Goal: Information Seeking & Learning: Compare options

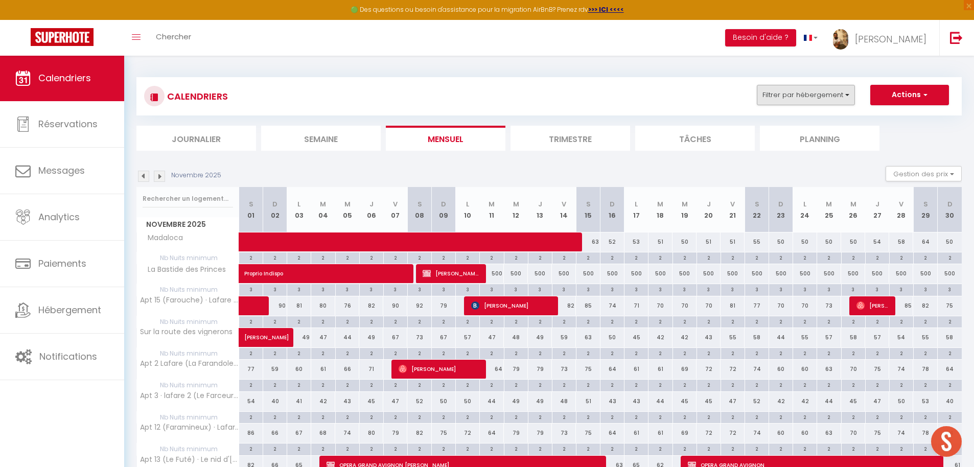
click at [751, 95] on button "Filtrer par hébergement" at bounding box center [806, 95] width 98 height 20
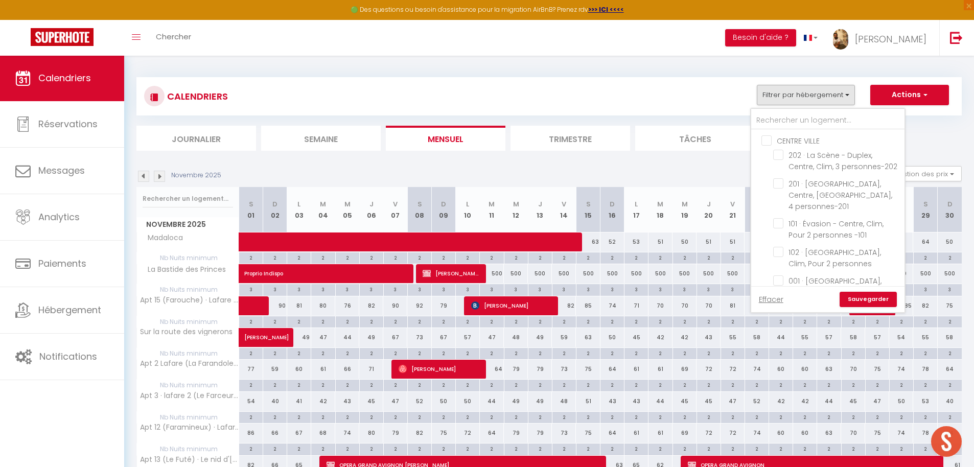
drag, startPoint x: 769, startPoint y: 299, endPoint x: 792, endPoint y: 187, distance: 114.2
click at [751, 298] on link "Effacer" at bounding box center [771, 299] width 25 height 11
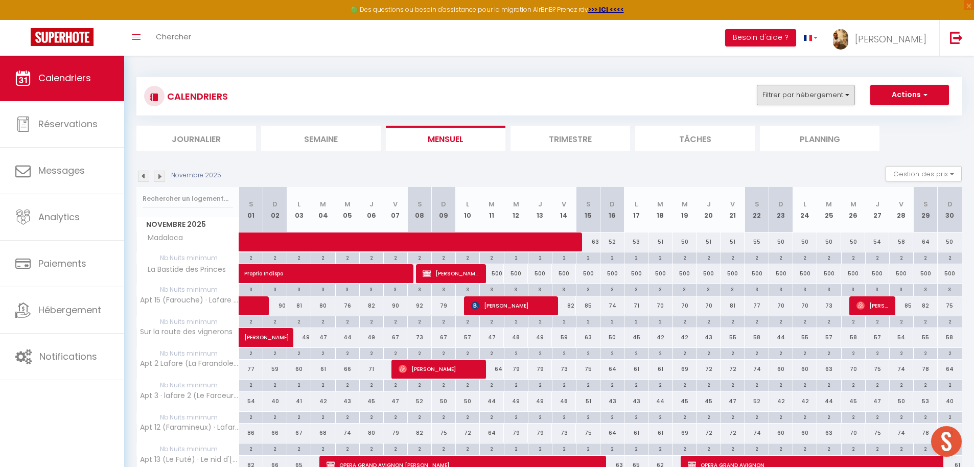
click at [751, 93] on button "Filtrer par hébergement" at bounding box center [806, 95] width 98 height 20
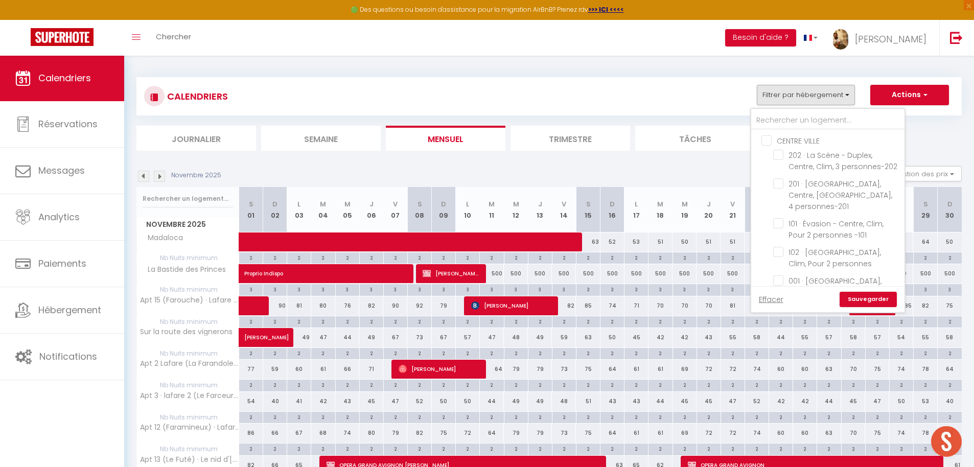
click at [751, 140] on input "CENTRE VILLE" at bounding box center [838, 140] width 153 height 10
checkbox input "true"
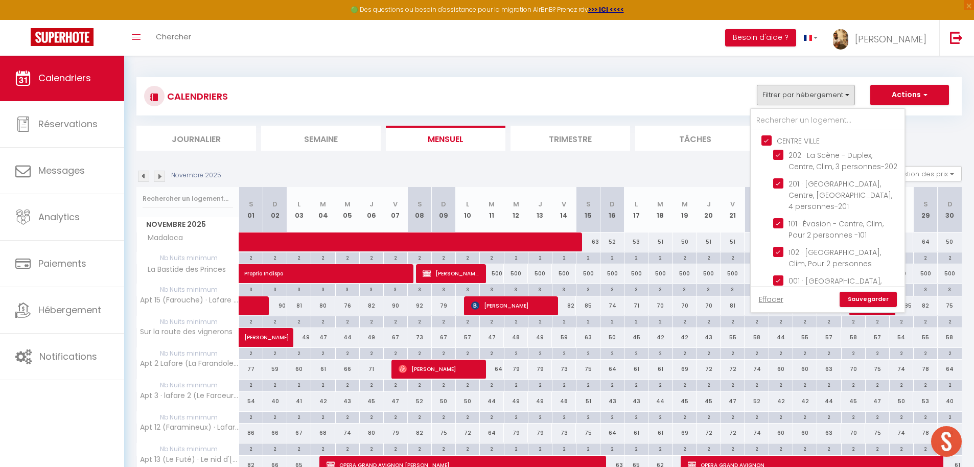
checkbox input "true"
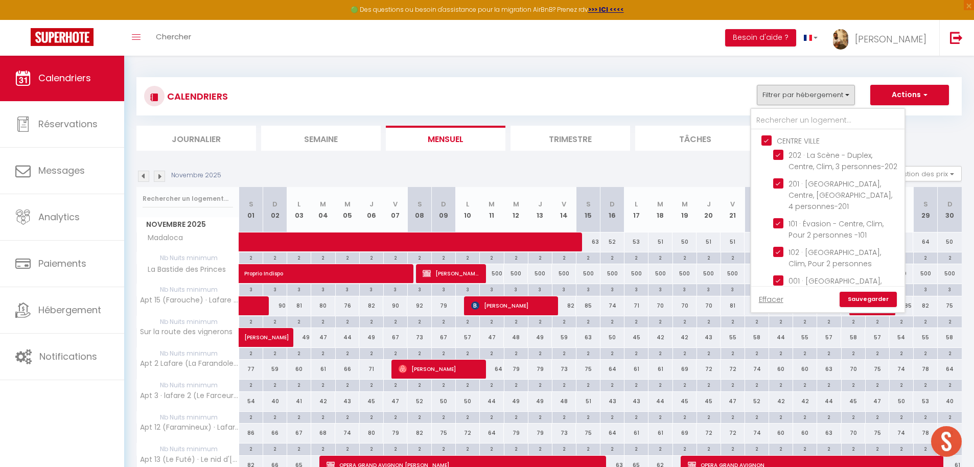
checkbox input "true"
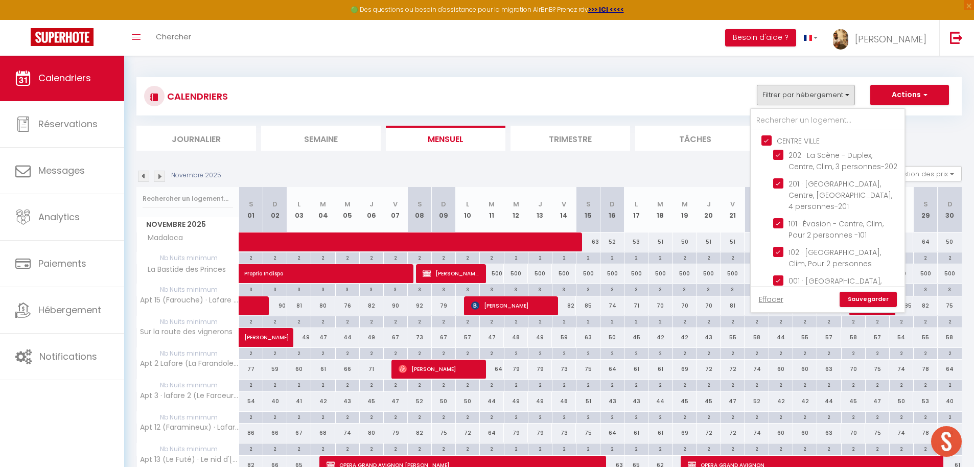
checkbox input "true"
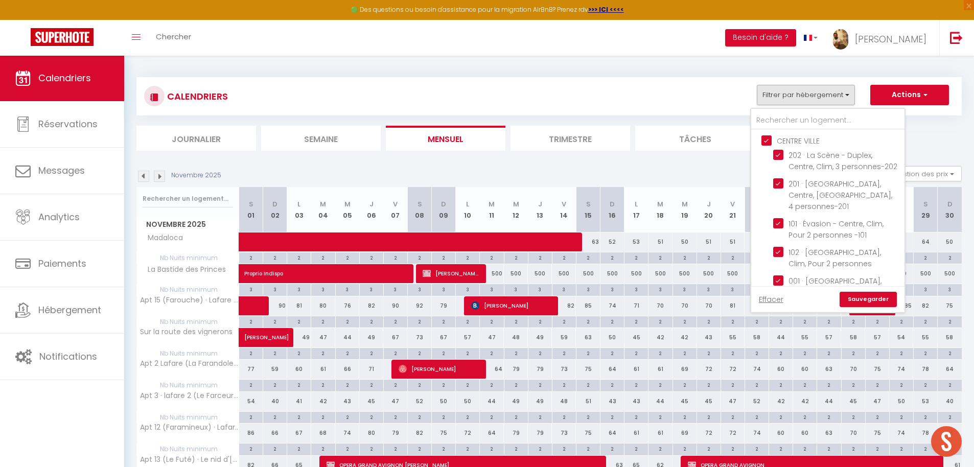
checkbox input "true"
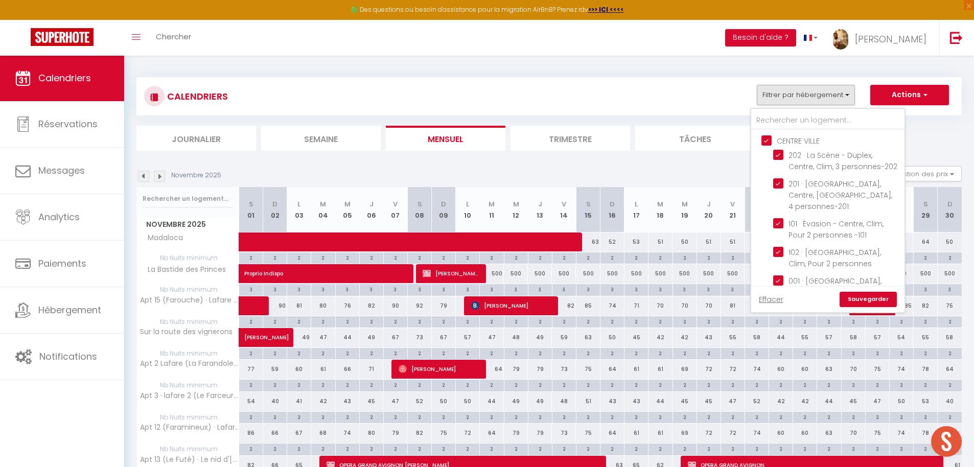
checkbox input "true"
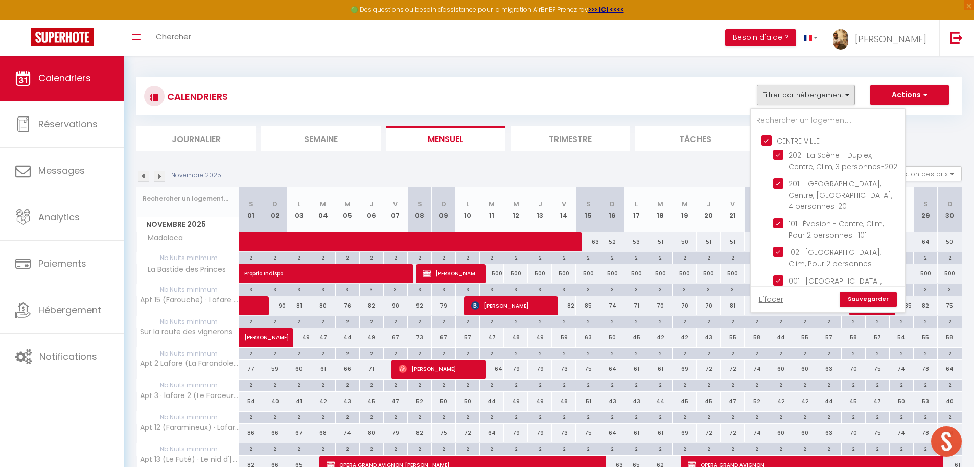
checkbox input "true"
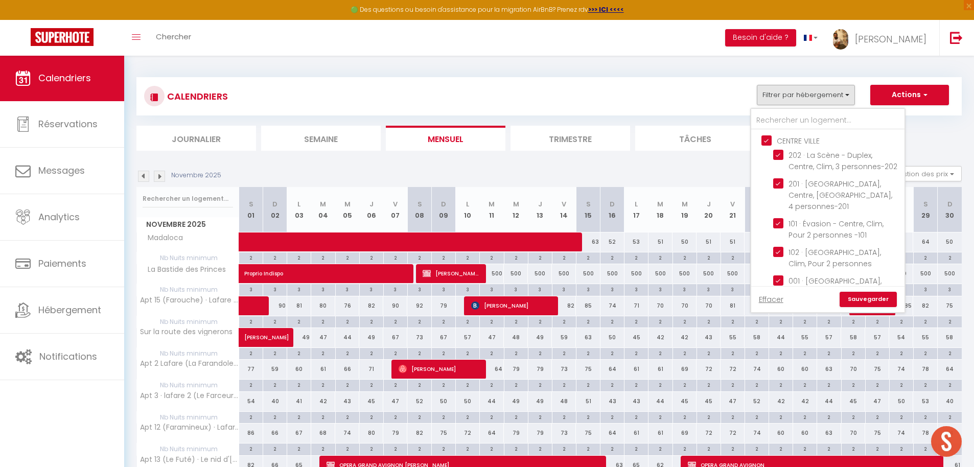
checkbox input "true"
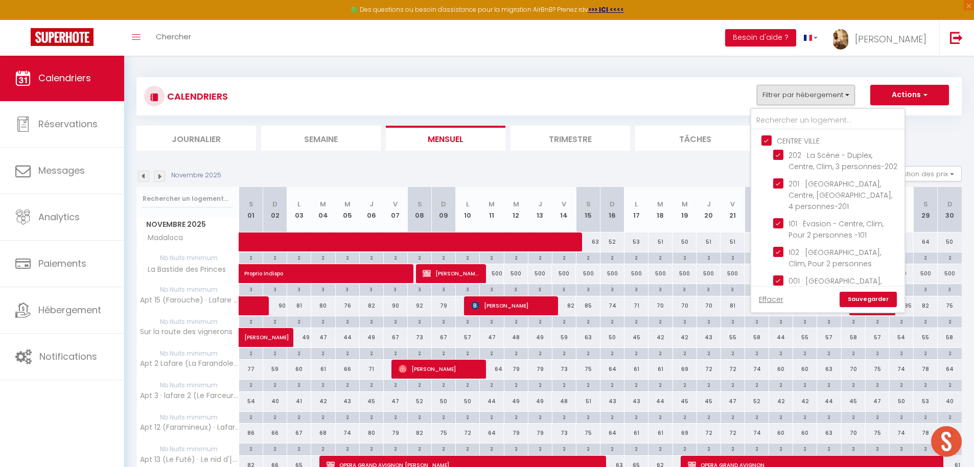
checkbox input "true"
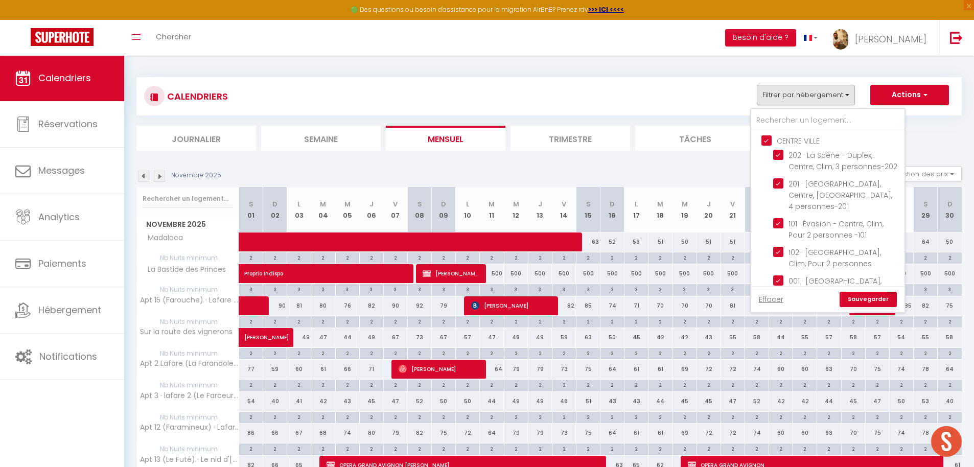
checkbox input "true"
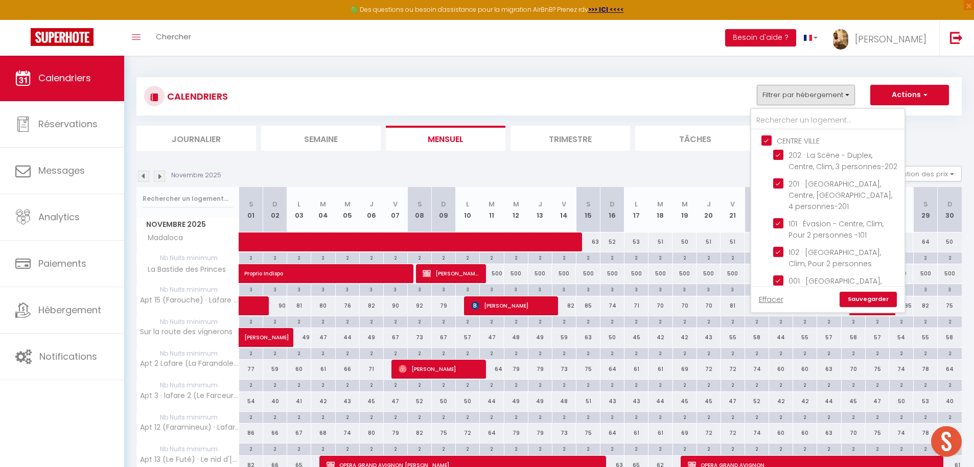
checkbox input "true"
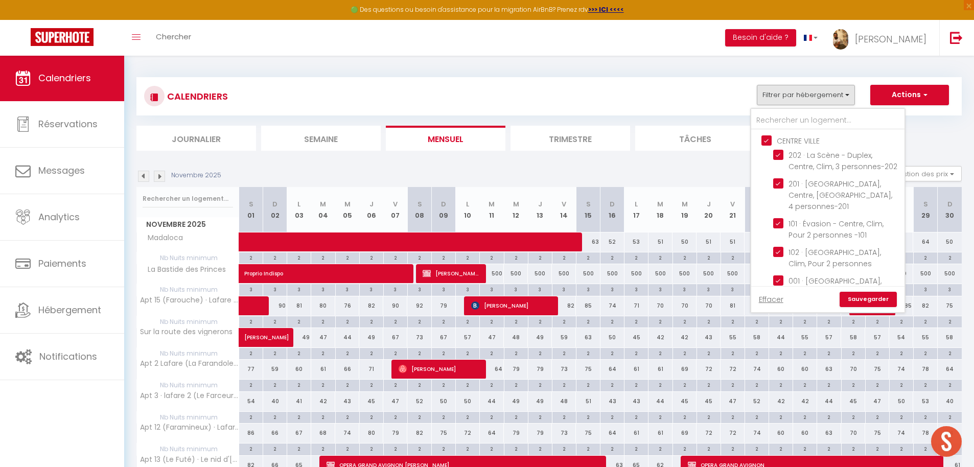
checkbox input "true"
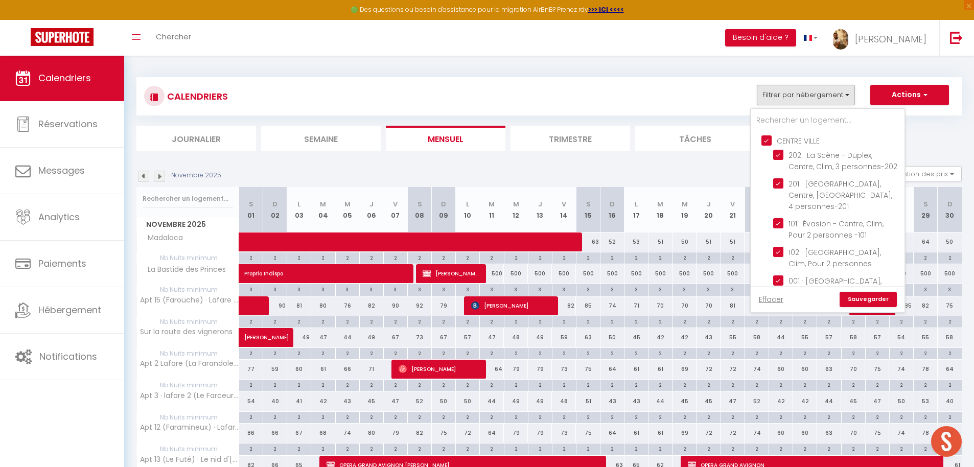
checkbox input "true"
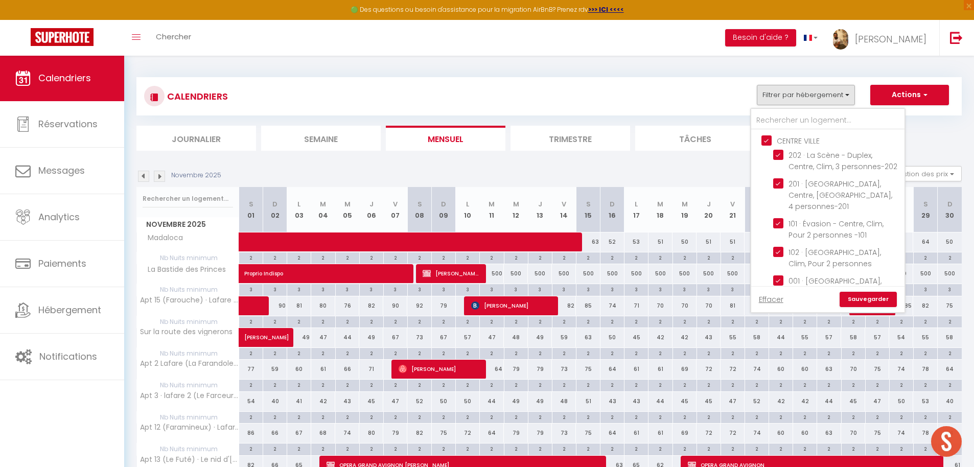
checkbox input "true"
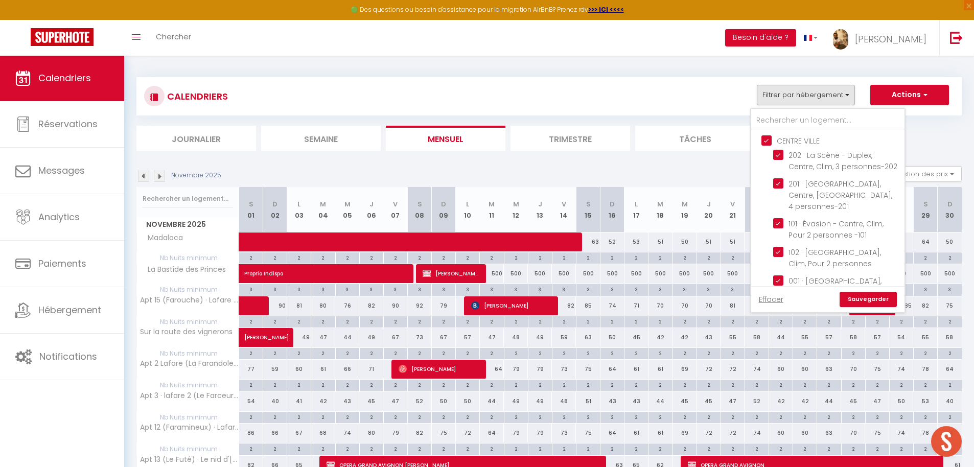
checkbox input "true"
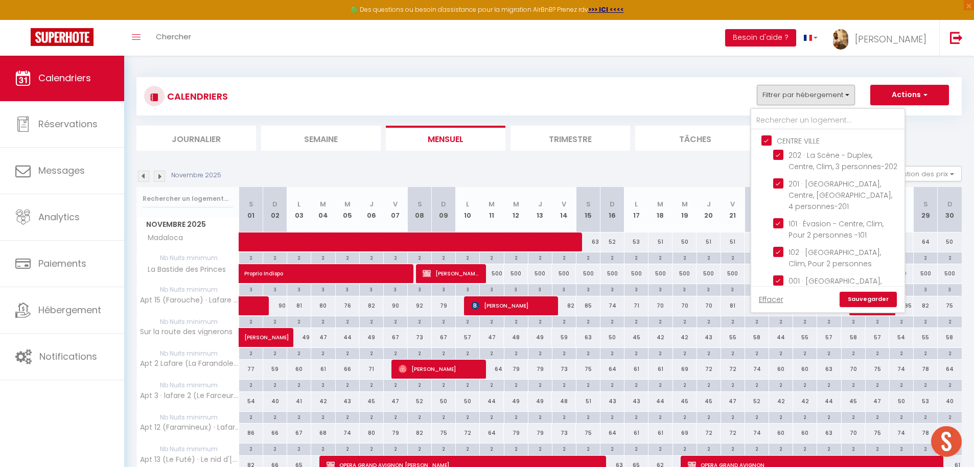
checkbox input "true"
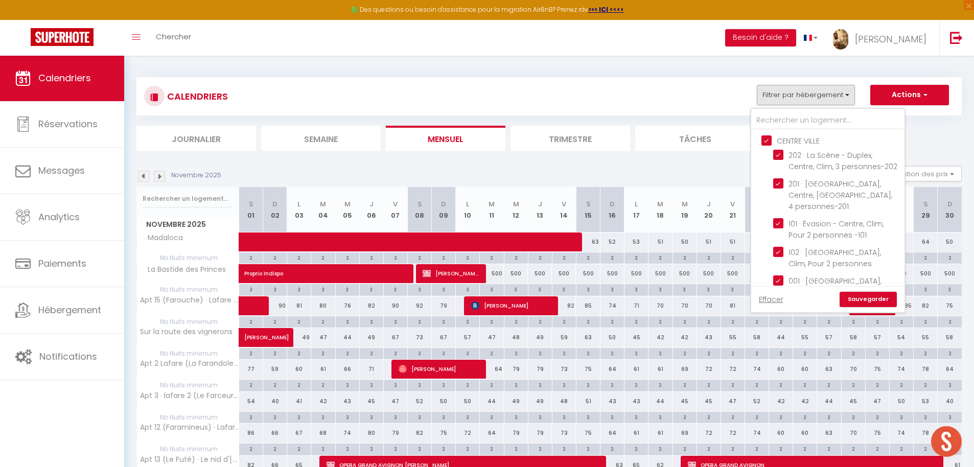
checkbox input "true"
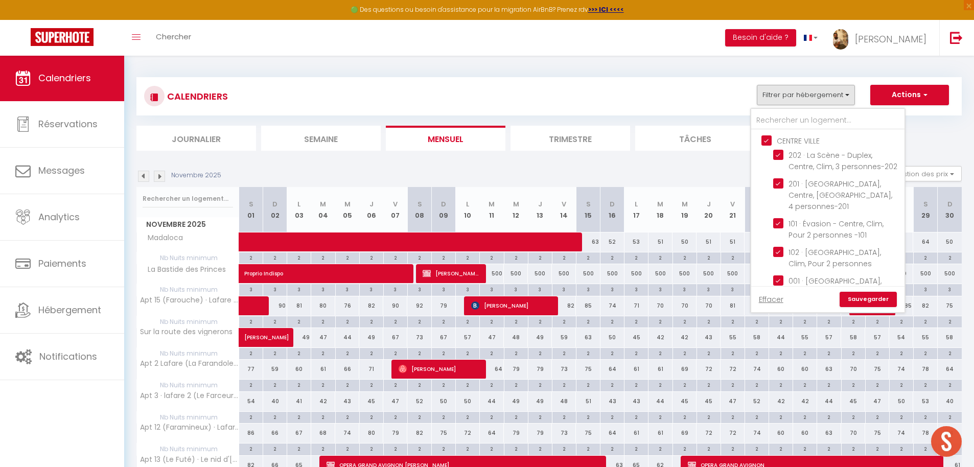
checkbox input "true"
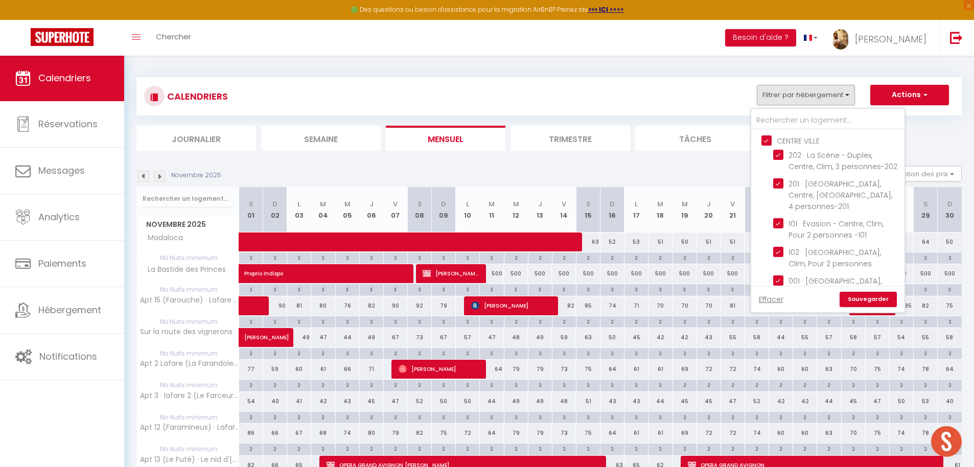
checkbox input "true"
checkbox input "false"
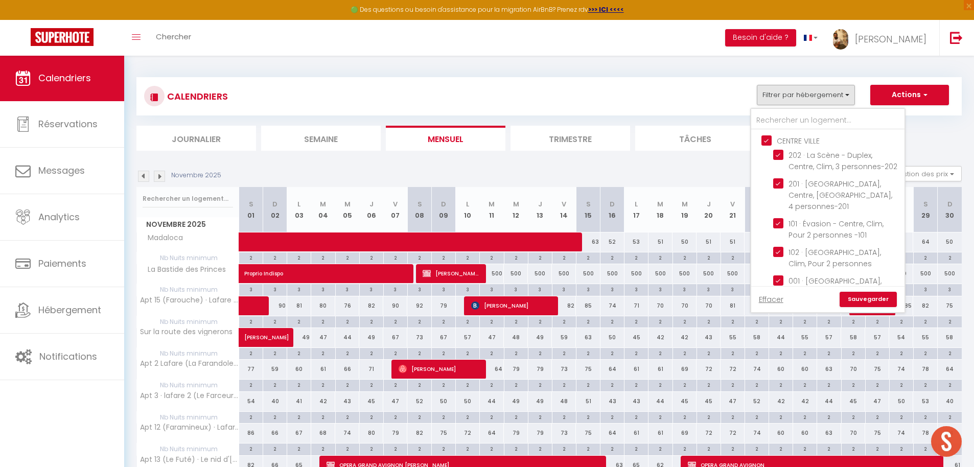
checkbox input "false"
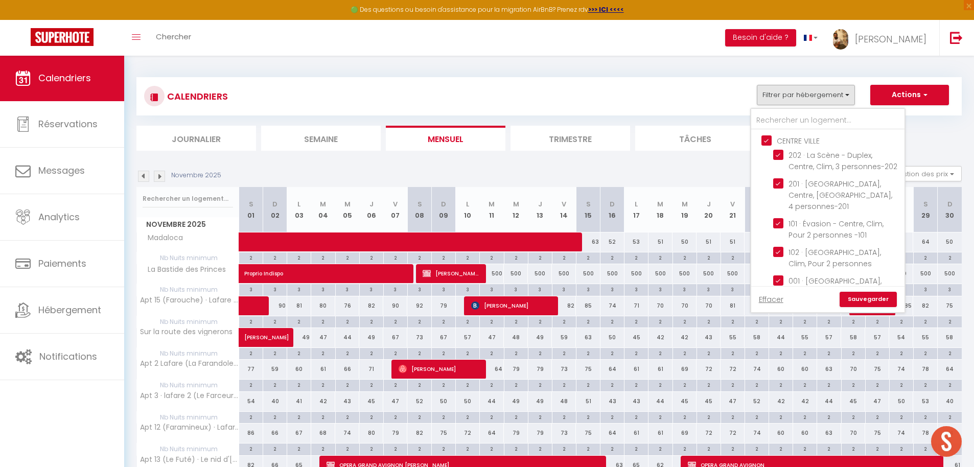
checkbox input "false"
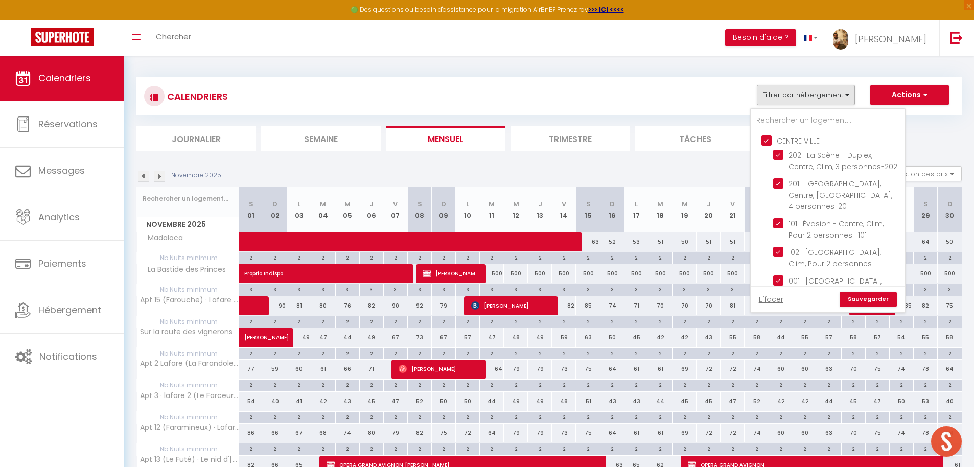
checkbox input "false"
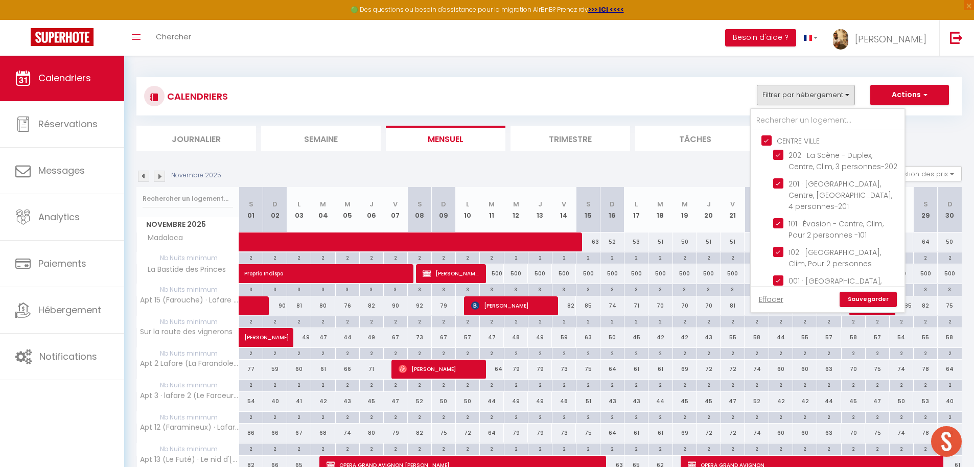
checkbox input "false"
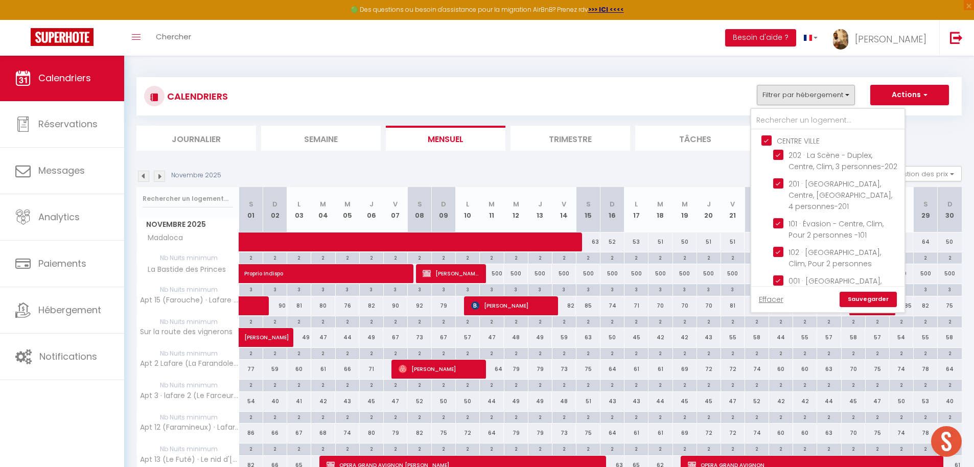
checkbox input "false"
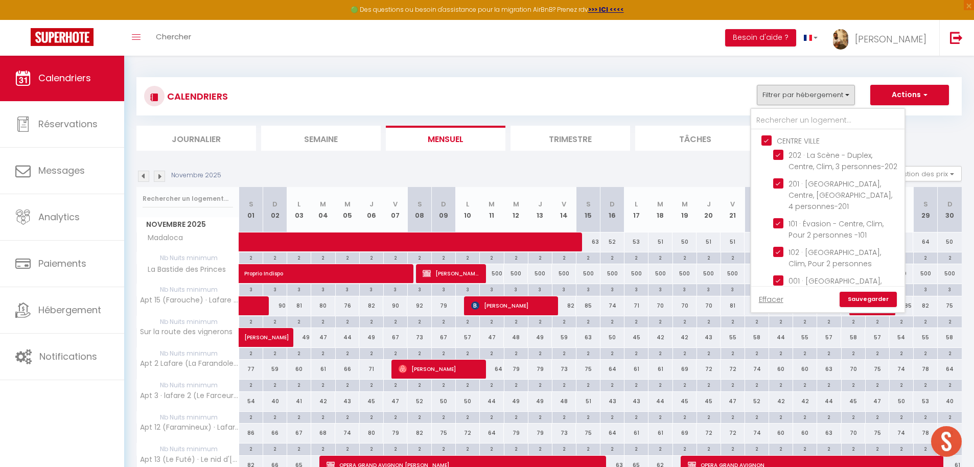
checkbox input "false"
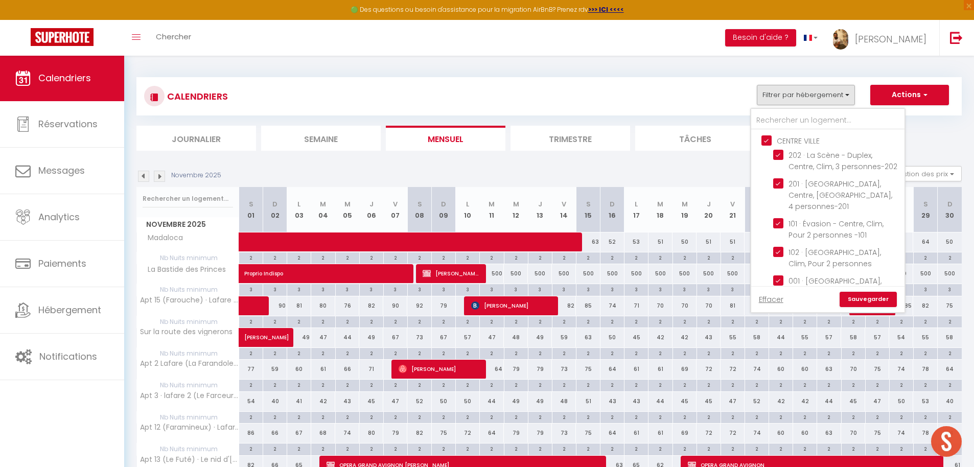
checkbox input "false"
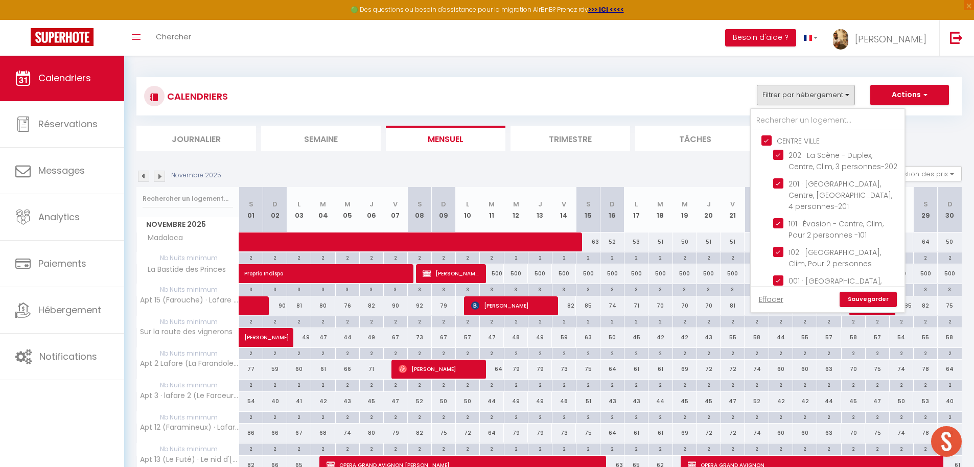
checkbox input "false"
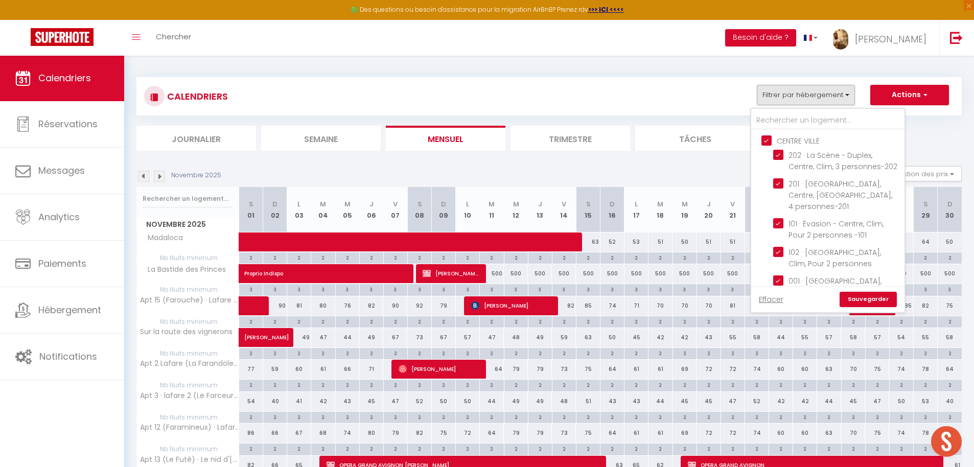
checkbox input "false"
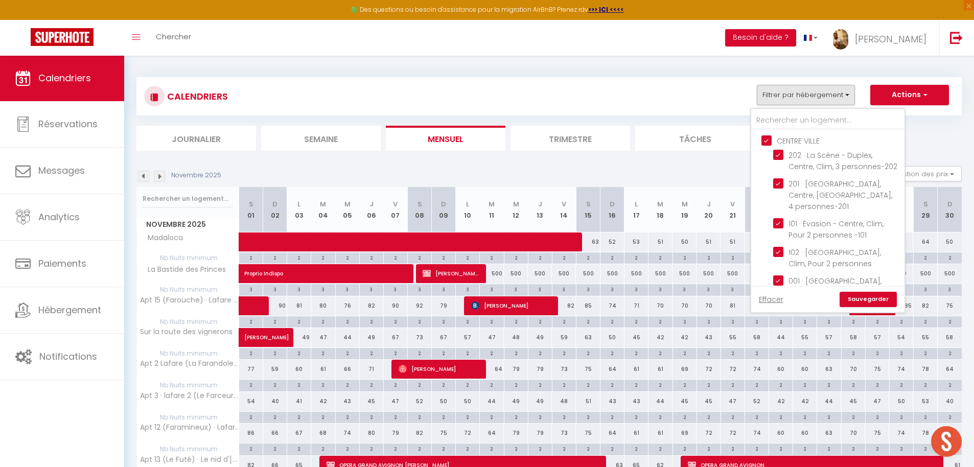
checkbox input "false"
checkbox input "true"
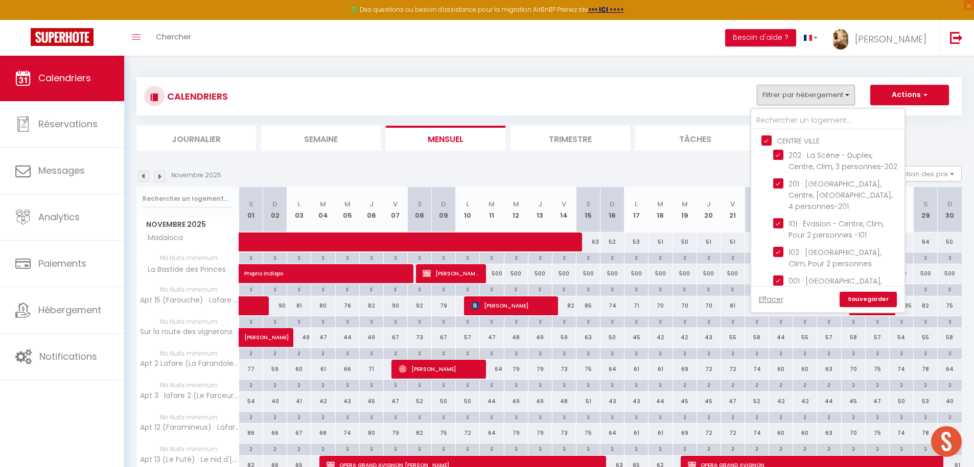
checkbox input "true"
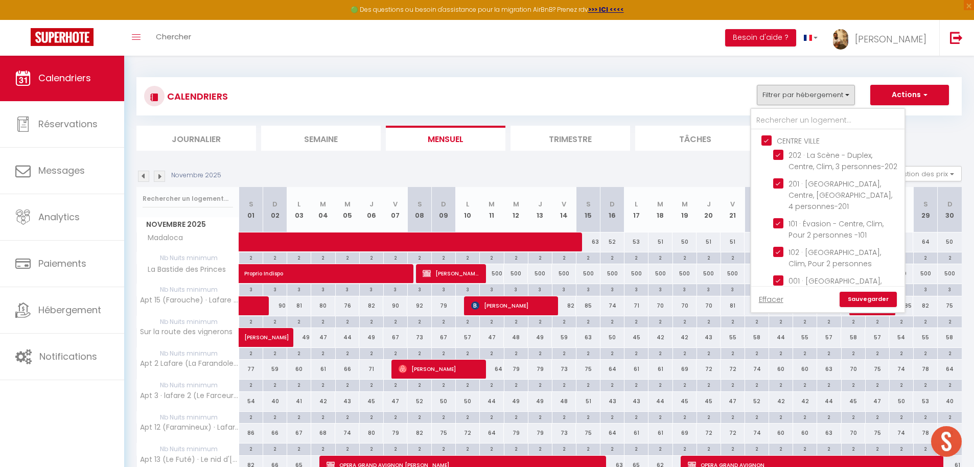
checkbox input "true"
checkbox input "false"
checkbox input "true"
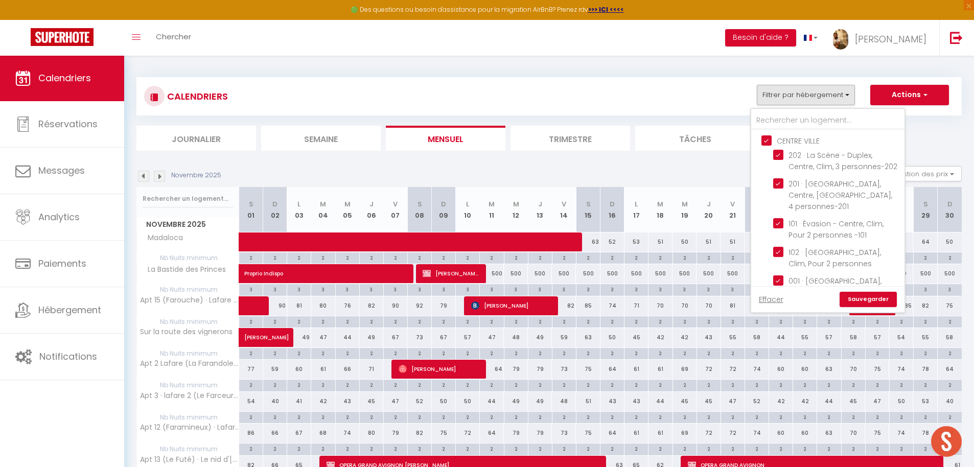
checkbox input "true"
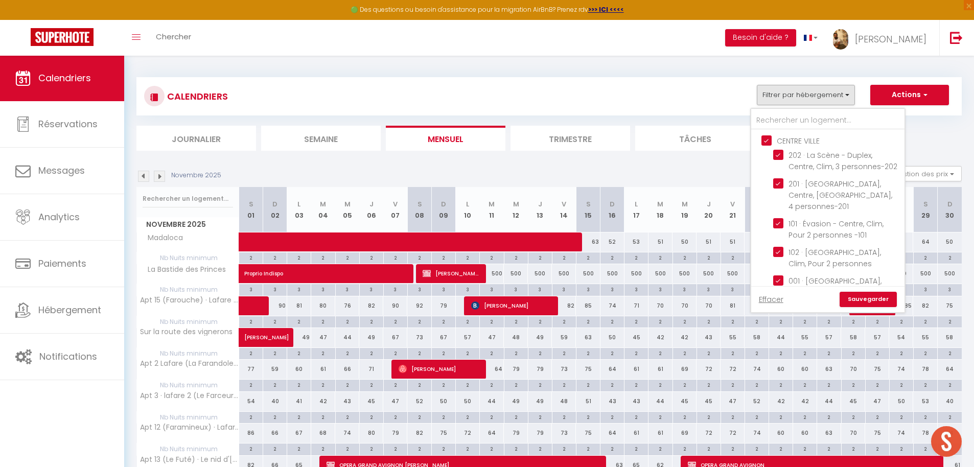
checkbox input "true"
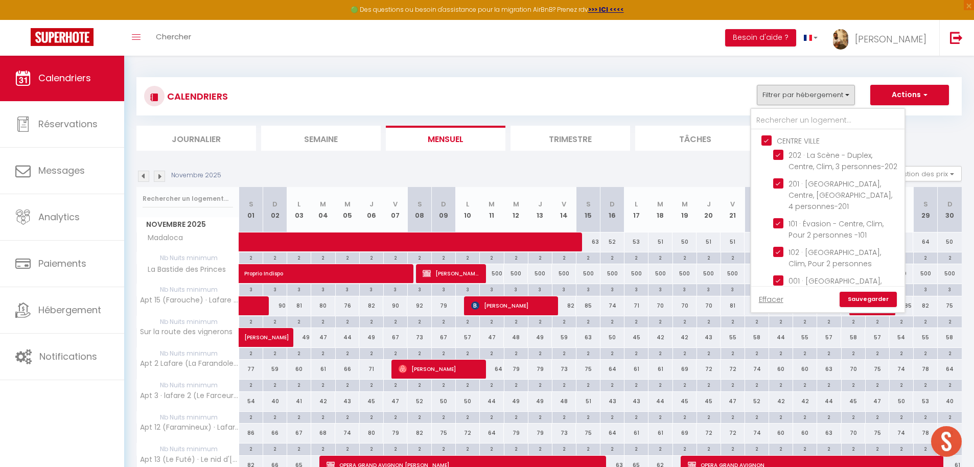
checkbox input "true"
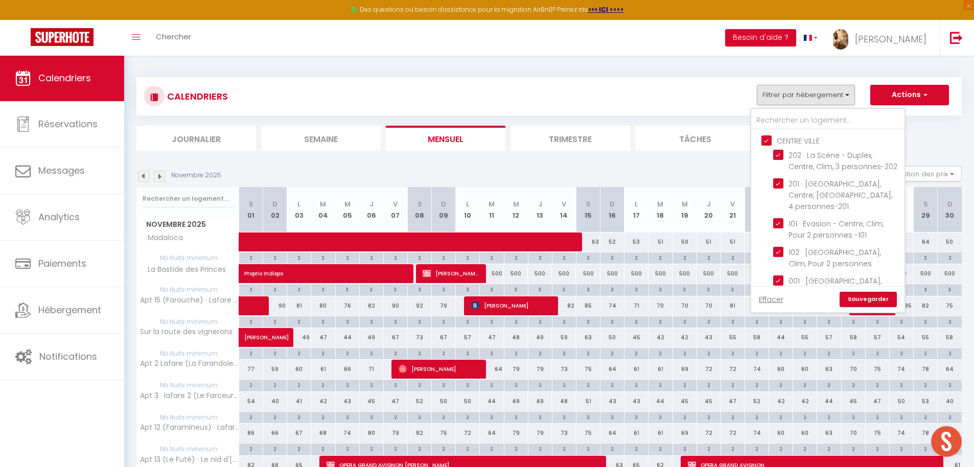
checkbox input "true"
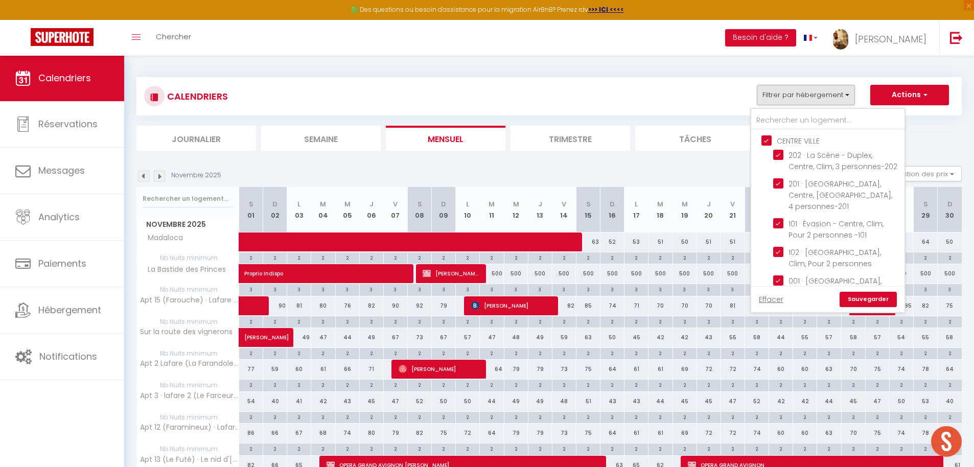
checkbox input "true"
checkbox input "false"
checkbox input "true"
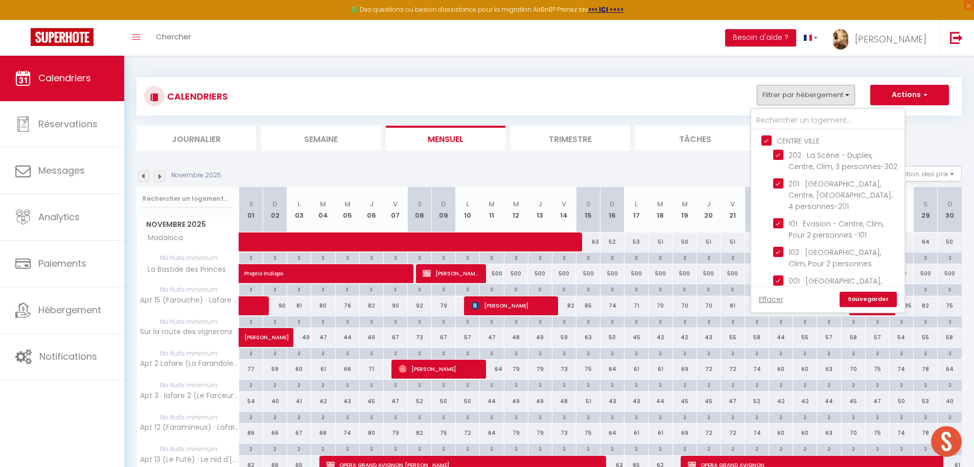
checkbox input "true"
checkbox input "false"
checkbox input "true"
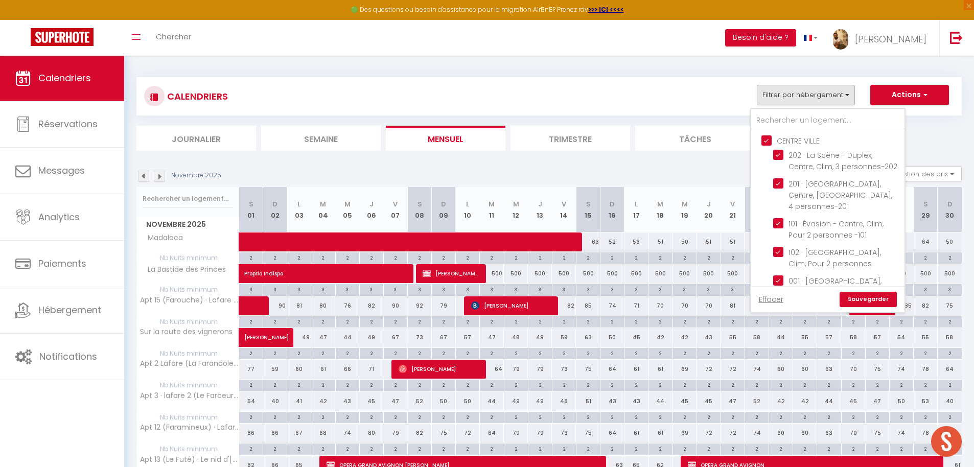
checkbox input "true"
checkbox input "false"
checkbox input "true"
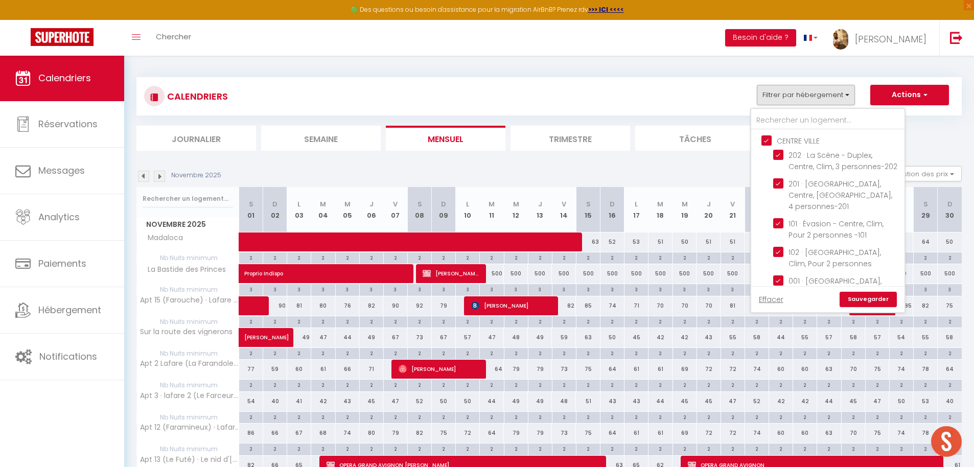
checkbox input "false"
checkbox input "true"
checkbox input "false"
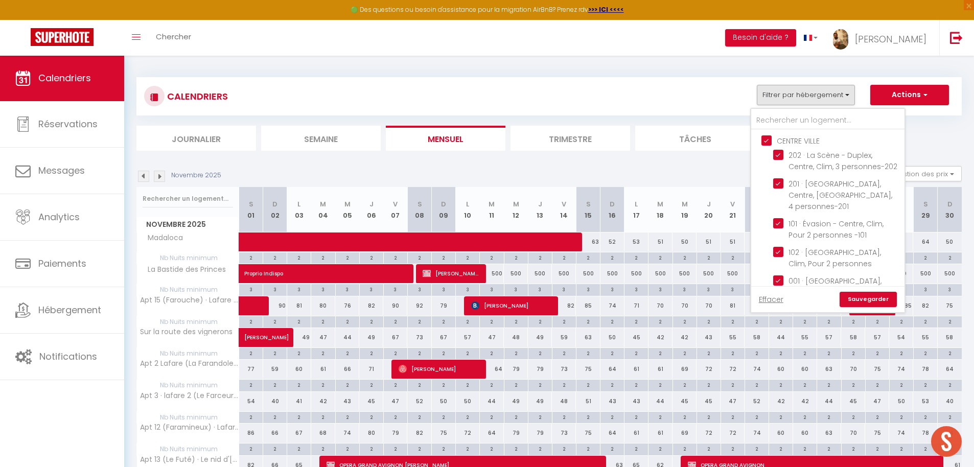
checkbox input "true"
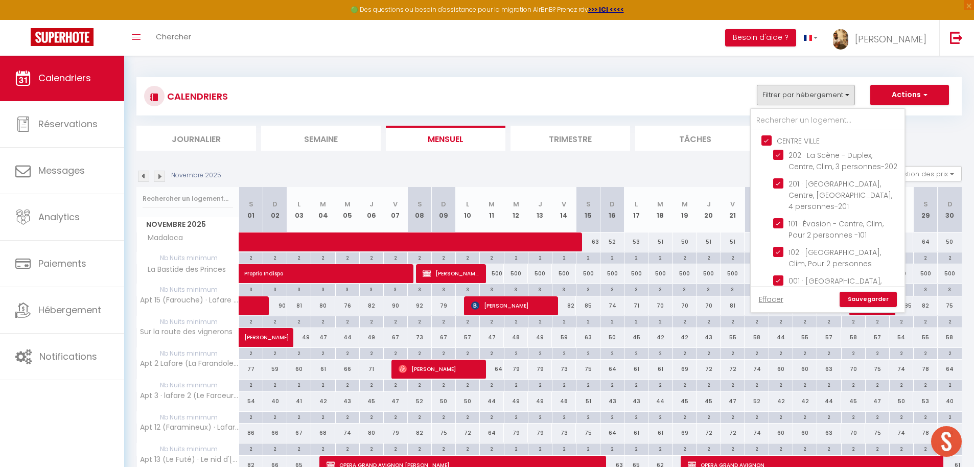
checkbox input "true"
click at [751, 302] on link "Sauvegarder" at bounding box center [868, 299] width 57 height 15
